Goal: Task Accomplishment & Management: Use online tool/utility

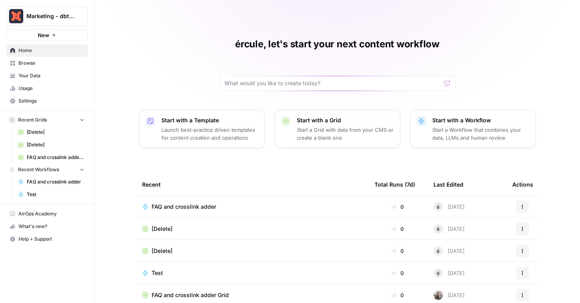
scroll to position [16, 0]
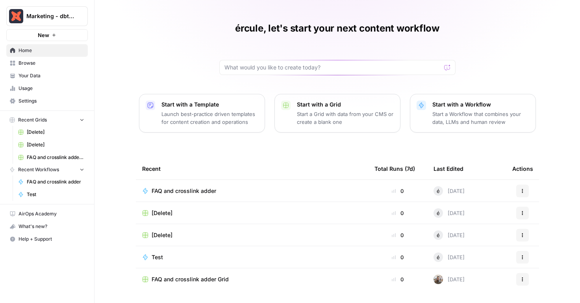
click at [165, 188] on span "FAQ and crosslink adder" at bounding box center [184, 191] width 65 height 8
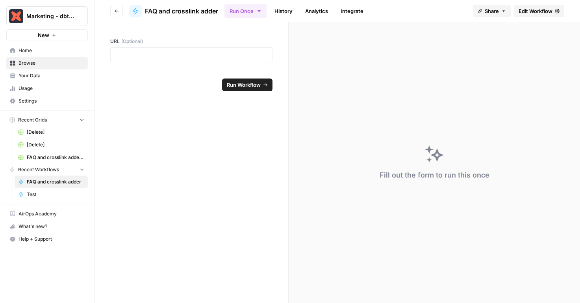
click at [113, 12] on button "Go back" at bounding box center [116, 11] width 13 height 13
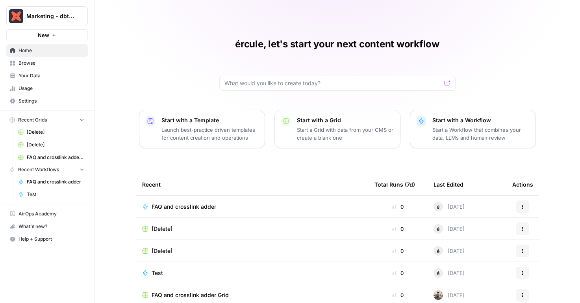
scroll to position [16, 0]
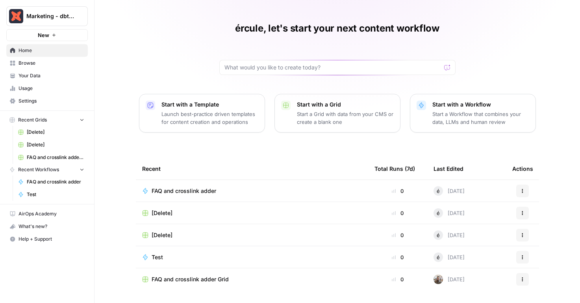
click at [163, 189] on span "FAQ and crosslink adder" at bounding box center [184, 191] width 65 height 8
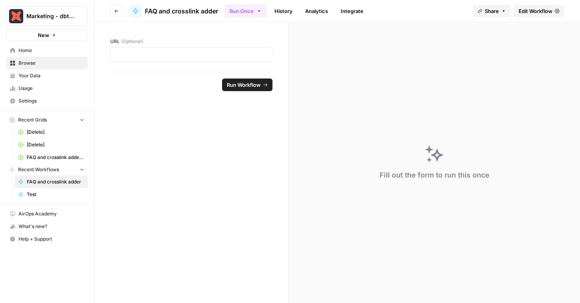
click at [356, 7] on link "Integrate" at bounding box center [352, 11] width 32 height 13
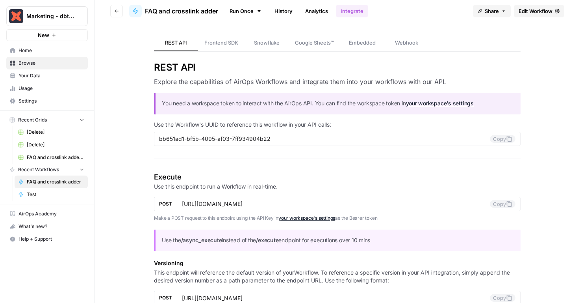
click at [313, 10] on link "Analytics" at bounding box center [317, 11] width 32 height 13
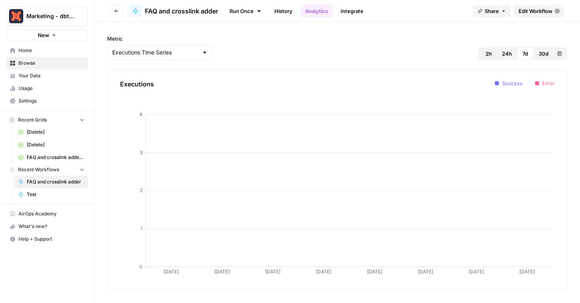
click at [278, 13] on link "History" at bounding box center [284, 11] width 28 height 13
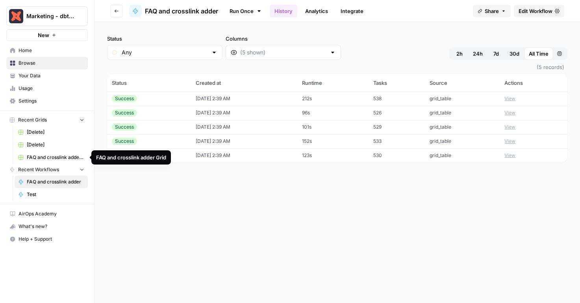
click at [50, 156] on span "FAQ and crosslink adder Grid" at bounding box center [56, 157] width 58 height 7
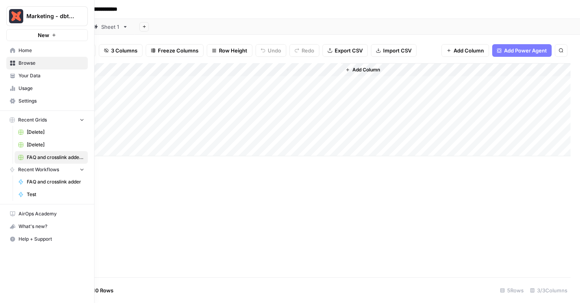
click at [15, 52] on icon at bounding box center [12, 50] width 5 height 5
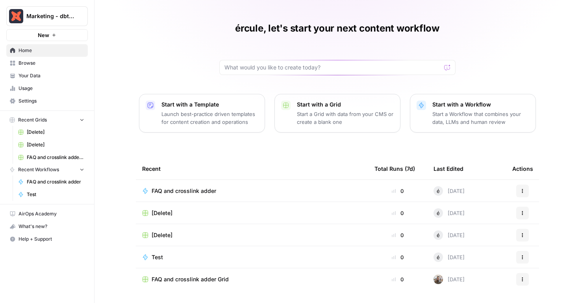
scroll to position [14, 0]
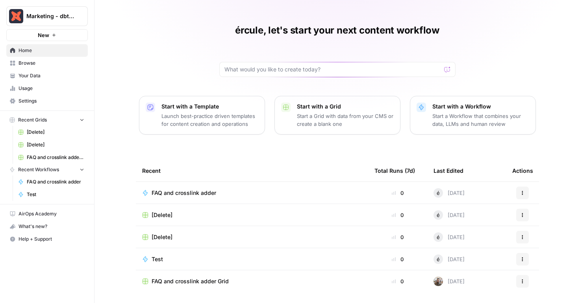
click at [167, 185] on td "FAQ and crosslink adder" at bounding box center [252, 193] width 232 height 22
click at [171, 192] on span "FAQ and crosslink adder" at bounding box center [184, 193] width 65 height 8
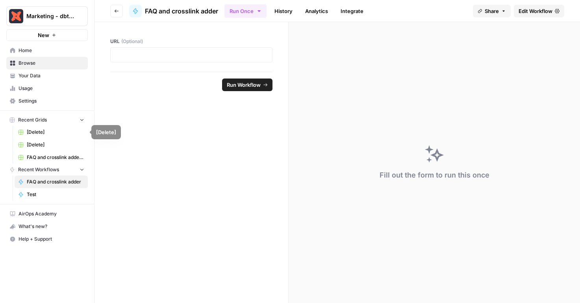
click at [37, 154] on span "FAQ and crosslink adder Grid" at bounding box center [56, 157] width 58 height 7
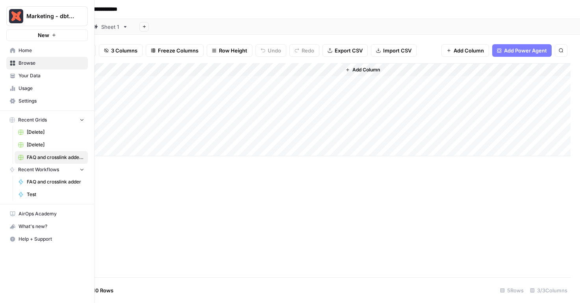
click at [21, 184] on icon at bounding box center [21, 182] width 6 height 6
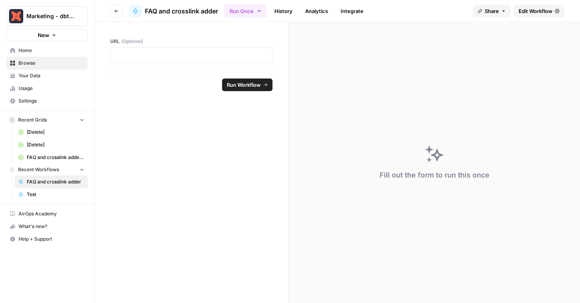
click at [531, 14] on span "Edit Workflow" at bounding box center [536, 11] width 34 height 8
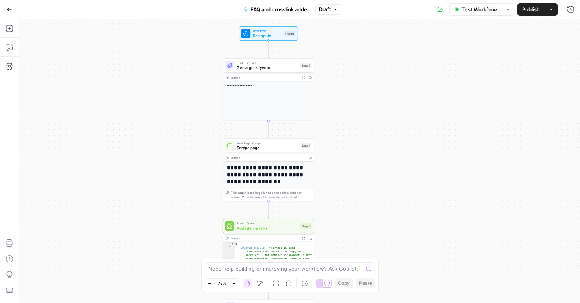
drag, startPoint x: 237, startPoint y: 73, endPoint x: 180, endPoint y: 143, distance: 90.2
click at [180, 143] on div "**********" at bounding box center [299, 161] width 561 height 284
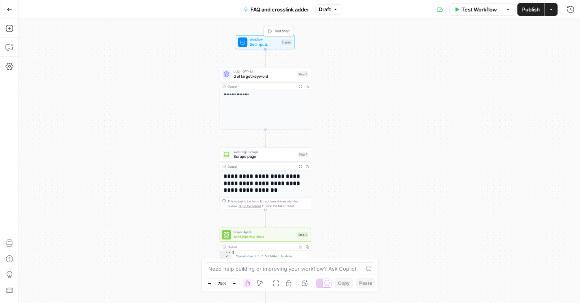
click at [260, 48] on div "Workflow Set Inputs Inputs Test Step" at bounding box center [265, 42] width 59 height 14
click at [156, 143] on div "**********" at bounding box center [299, 161] width 561 height 284
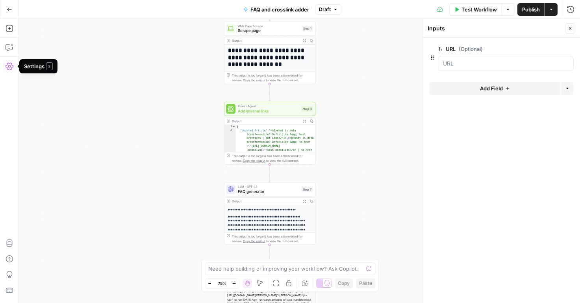
click at [8, 67] on icon "button" at bounding box center [10, 66] width 8 height 8
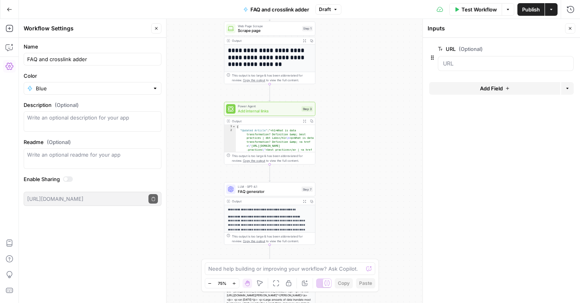
click at [9, 13] on button "Go Back" at bounding box center [9, 9] width 14 height 14
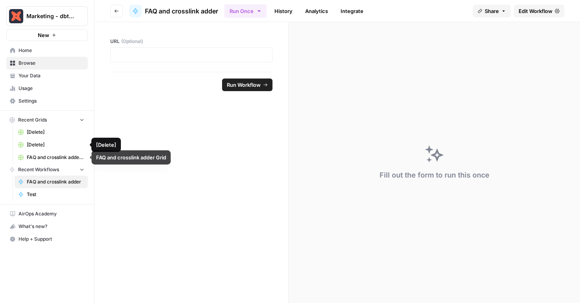
click at [35, 158] on span "FAQ and crosslink adder Grid" at bounding box center [56, 157] width 58 height 7
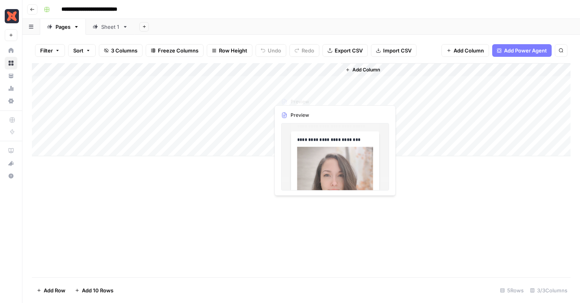
click at [291, 86] on div "Add Column" at bounding box center [301, 109] width 539 height 93
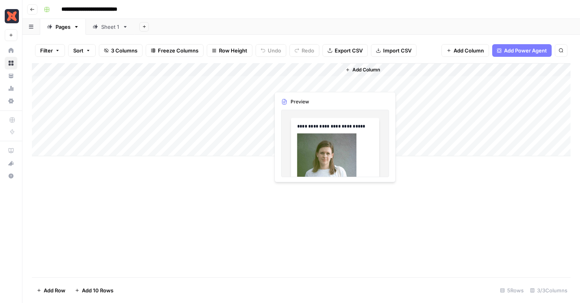
click at [302, 82] on div "Add Column" at bounding box center [301, 109] width 539 height 93
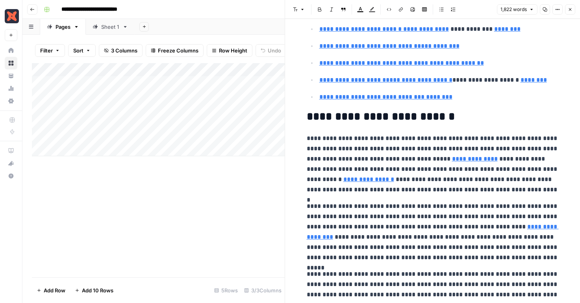
scroll to position [2617, 0]
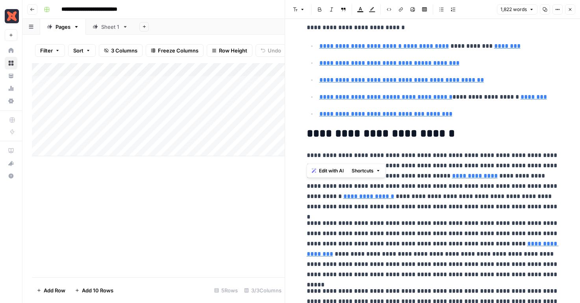
drag, startPoint x: 313, startPoint y: 141, endPoint x: 364, endPoint y: 145, distance: 50.9
type input "[URL][DOMAIN_NAME]"
click at [567, 15] on header "Font style Bold Italic Block quote Text color Highlight color Code block Link I…" at bounding box center [432, 9] width 295 height 19
click at [568, 12] on button "Close" at bounding box center [570, 9] width 10 height 10
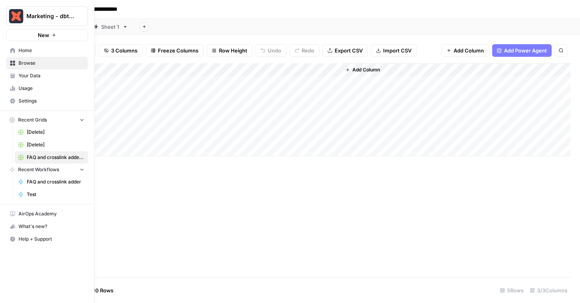
click at [26, 100] on span "Settings" at bounding box center [52, 100] width 66 height 7
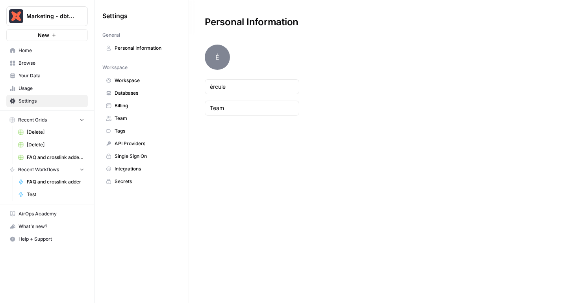
click at [120, 168] on span "Integrations" at bounding box center [146, 168] width 63 height 7
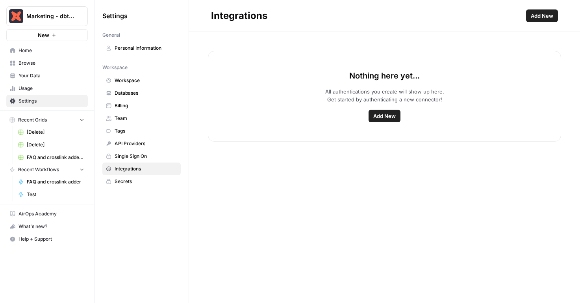
click at [22, 51] on span "Home" at bounding box center [52, 50] width 66 height 7
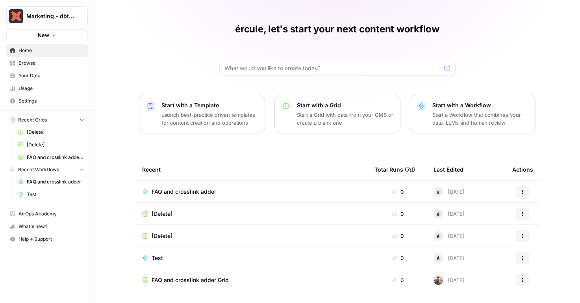
scroll to position [16, 0]
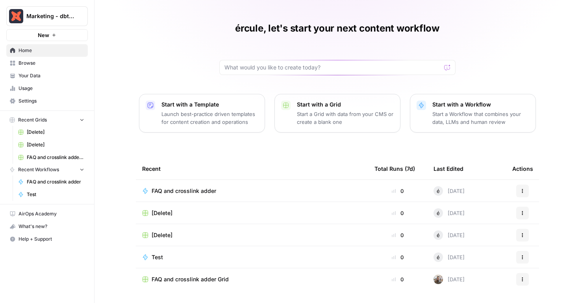
click at [169, 193] on span "FAQ and crosslink adder" at bounding box center [184, 191] width 65 height 8
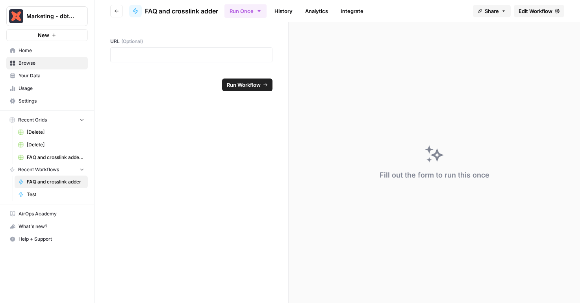
click at [280, 14] on link "History" at bounding box center [284, 11] width 28 height 13
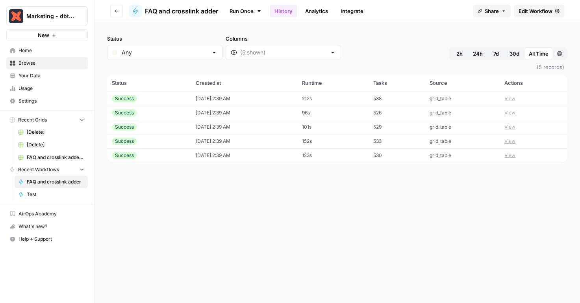
click at [33, 160] on span "FAQ and crosslink adder Grid" at bounding box center [56, 157] width 58 height 7
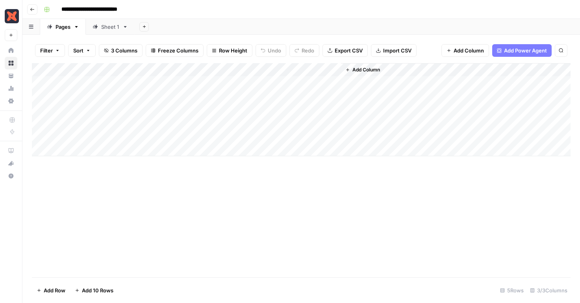
click at [425, 9] on div "**********" at bounding box center [307, 9] width 532 height 13
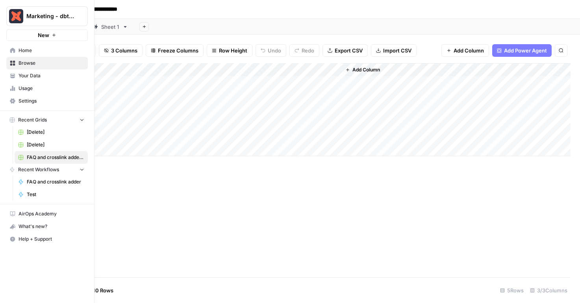
click at [17, 55] on link "Home" at bounding box center [47, 50] width 82 height 13
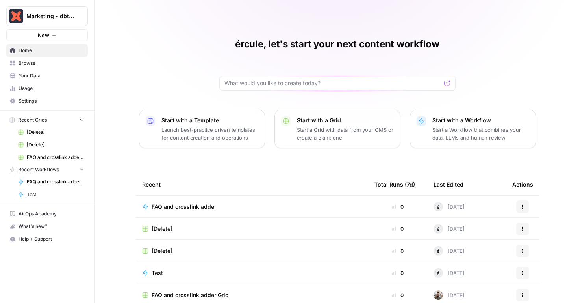
click at [30, 158] on span "FAQ and crosslink adder Grid" at bounding box center [56, 157] width 58 height 7
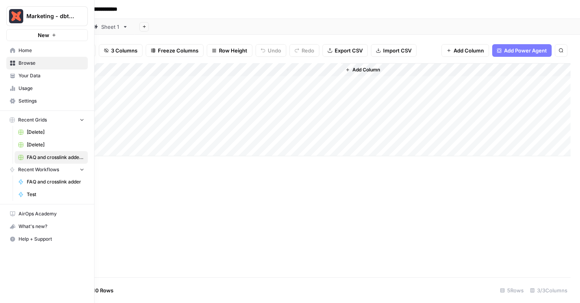
click at [14, 52] on icon at bounding box center [12, 50] width 5 height 5
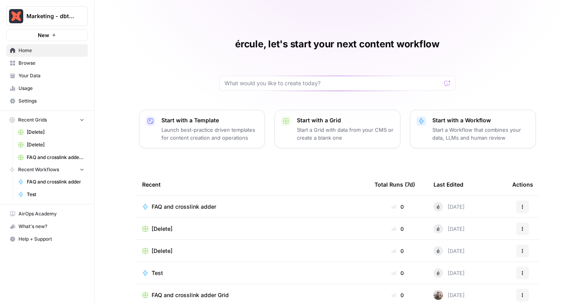
click at [52, 179] on span "FAQ and crosslink adder" at bounding box center [56, 181] width 58 height 7
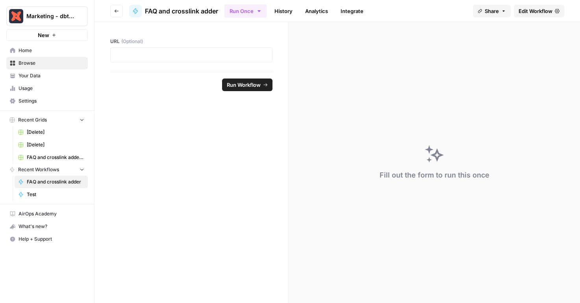
click at [530, 10] on span "Edit Workflow" at bounding box center [536, 11] width 34 height 8
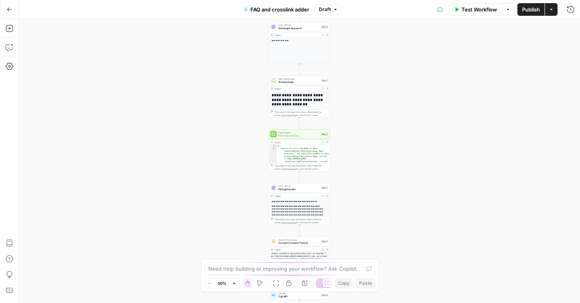
click at [451, 63] on div "**********" at bounding box center [299, 161] width 561 height 284
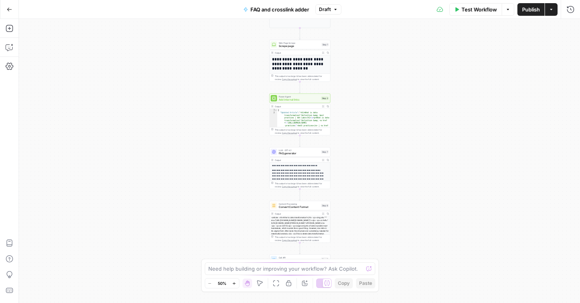
click at [261, 8] on span "FAQ and crosslink adder" at bounding box center [280, 10] width 59 height 8
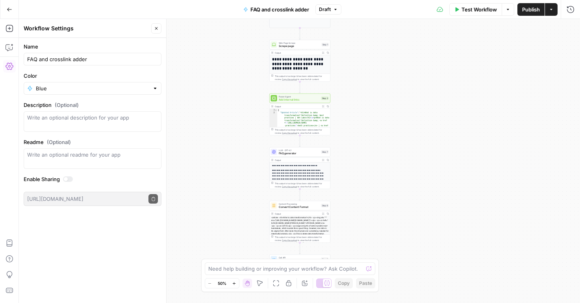
click at [239, 65] on div "**********" at bounding box center [299, 161] width 561 height 284
click at [298, 102] on div "Power Agent Add internal links Step 3 Copy step Delete step Add Note Test" at bounding box center [300, 97] width 61 height 9
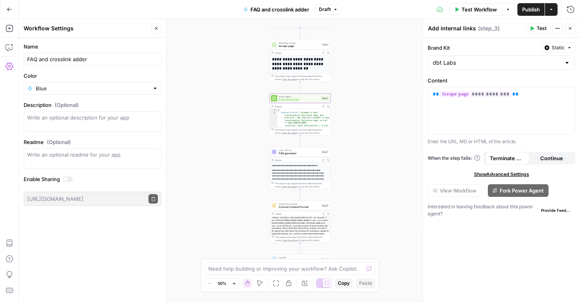
click at [364, 67] on div "**********" at bounding box center [299, 161] width 561 height 284
click at [510, 11] on button "Options" at bounding box center [508, 9] width 13 height 13
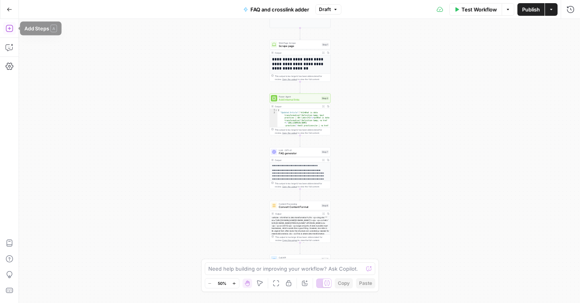
click at [8, 29] on icon "button" at bounding box center [10, 28] width 8 height 8
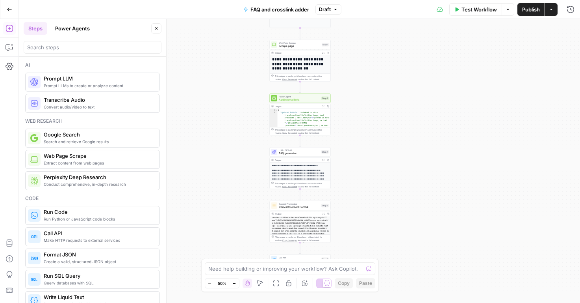
click at [76, 42] on div at bounding box center [93, 47] width 138 height 13
type input "j"
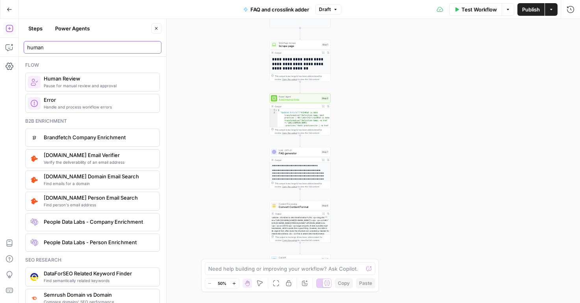
type input "human"
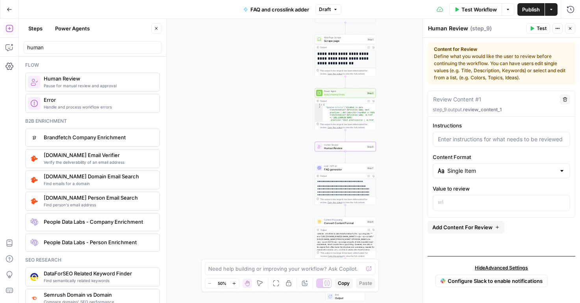
drag, startPoint x: 78, startPoint y: 88, endPoint x: 415, endPoint y: 1, distance: 348.0
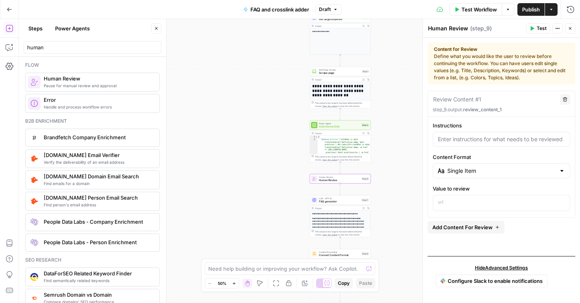
click at [9, 12] on button "Go Back" at bounding box center [9, 9] width 14 height 14
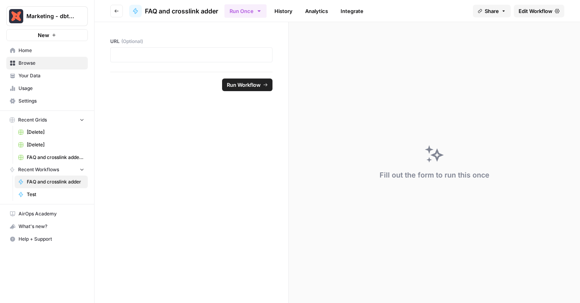
click at [51, 183] on span "FAQ and crosslink adder" at bounding box center [56, 181] width 58 height 7
click at [57, 63] on span "Browse" at bounding box center [52, 62] width 66 height 7
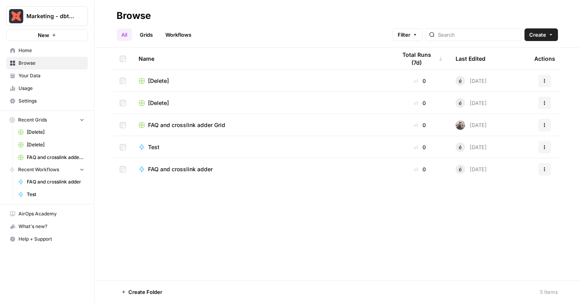
click at [187, 37] on link "Workflows" at bounding box center [178, 34] width 35 height 13
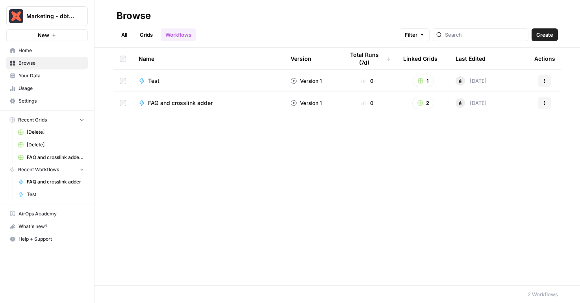
click at [180, 104] on span "FAQ and crosslink adder" at bounding box center [180, 103] width 65 height 8
